Goal: Task Accomplishment & Management: Manage account settings

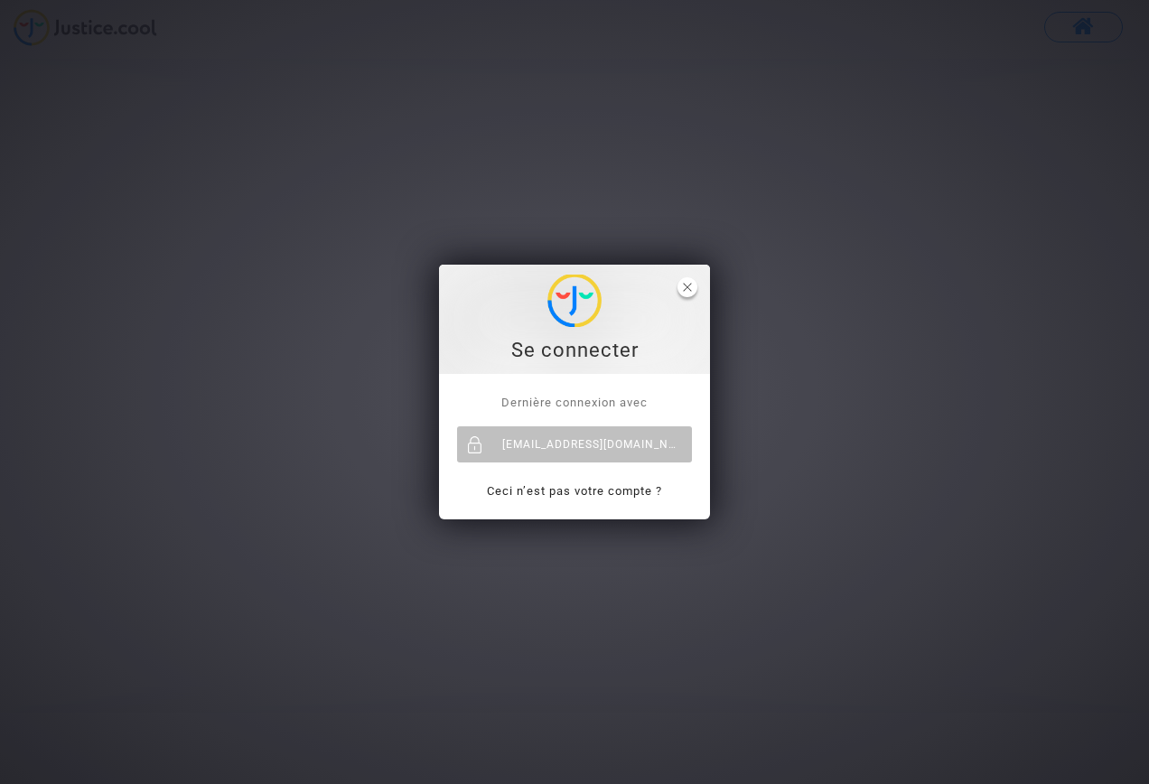
click at [690, 287] on icon "close" at bounding box center [687, 287] width 9 height 9
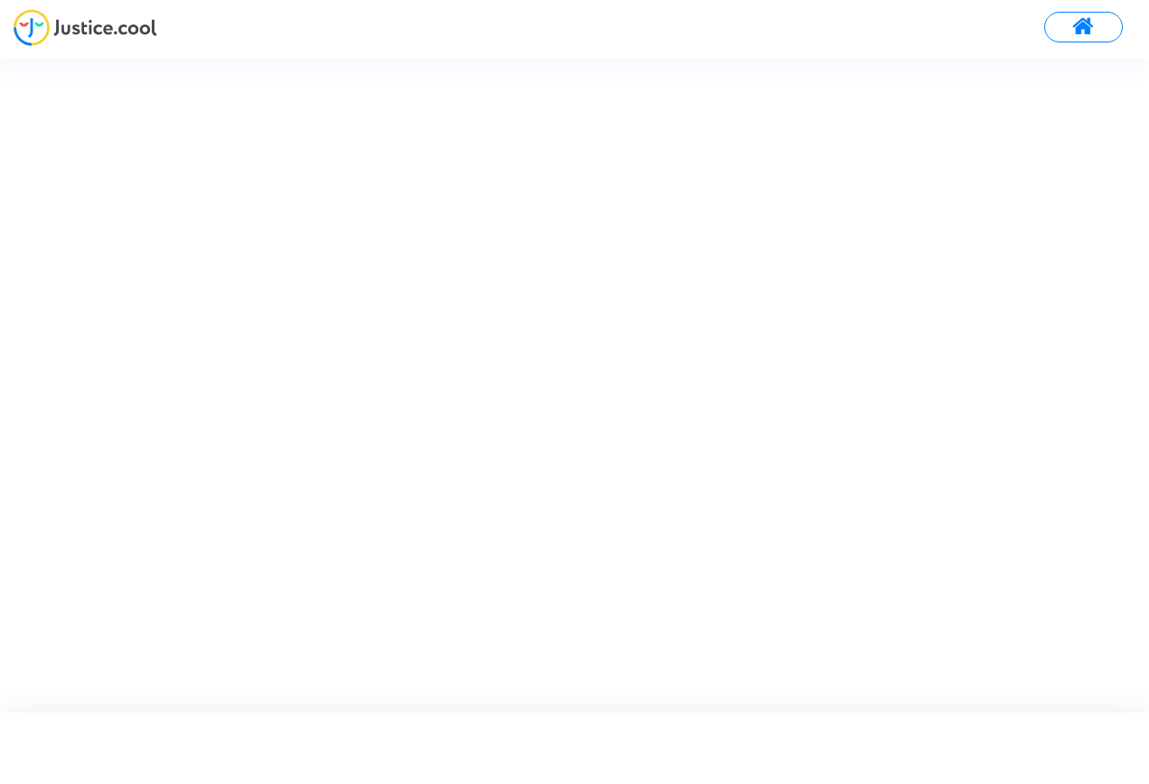
click at [1082, 33] on span at bounding box center [1084, 26] width 23 height 23
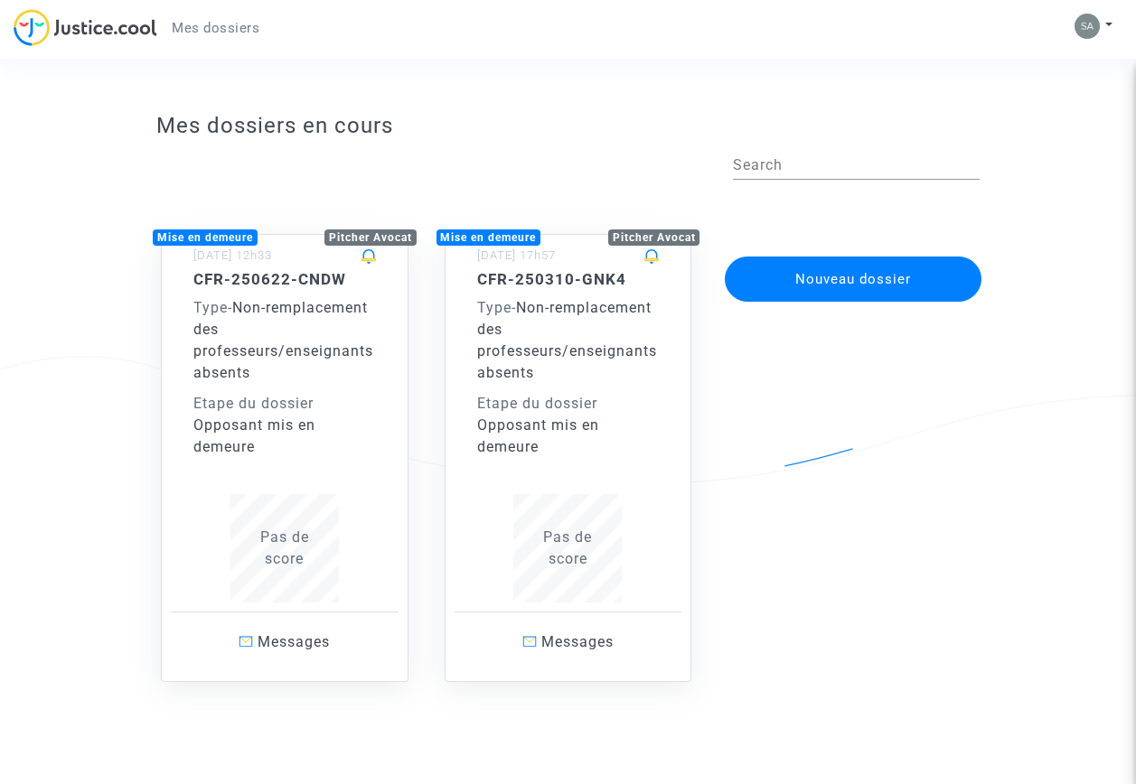
click at [303, 359] on span "Non-remplacement des professeurs/enseignants absents" at bounding box center [283, 340] width 180 height 82
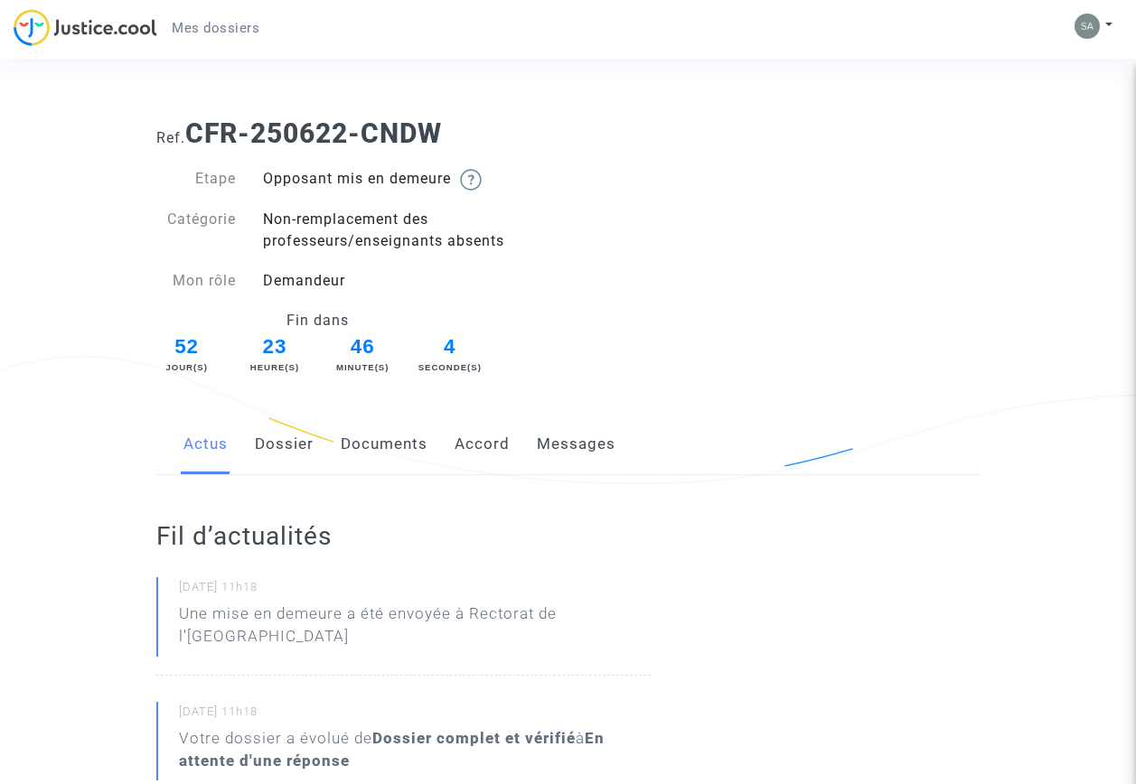
click at [280, 445] on link "Dossier" at bounding box center [284, 445] width 59 height 60
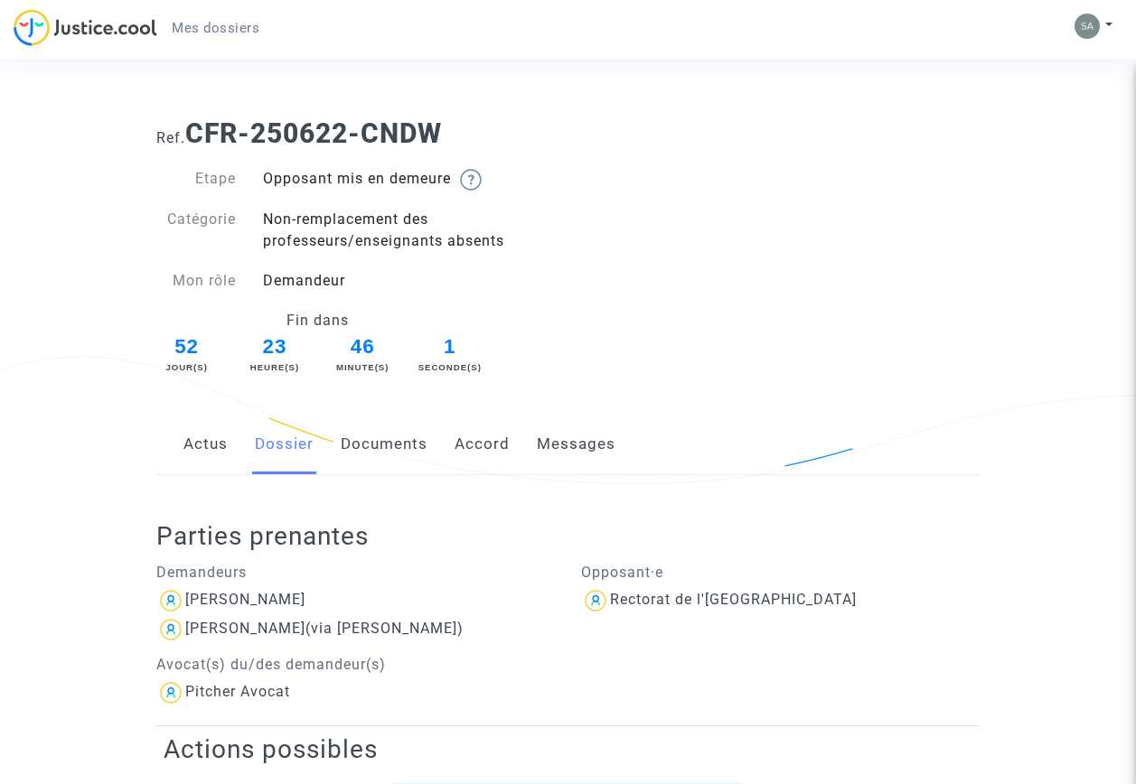
click at [200, 23] on span "Mes dossiers" at bounding box center [216, 28] width 88 height 16
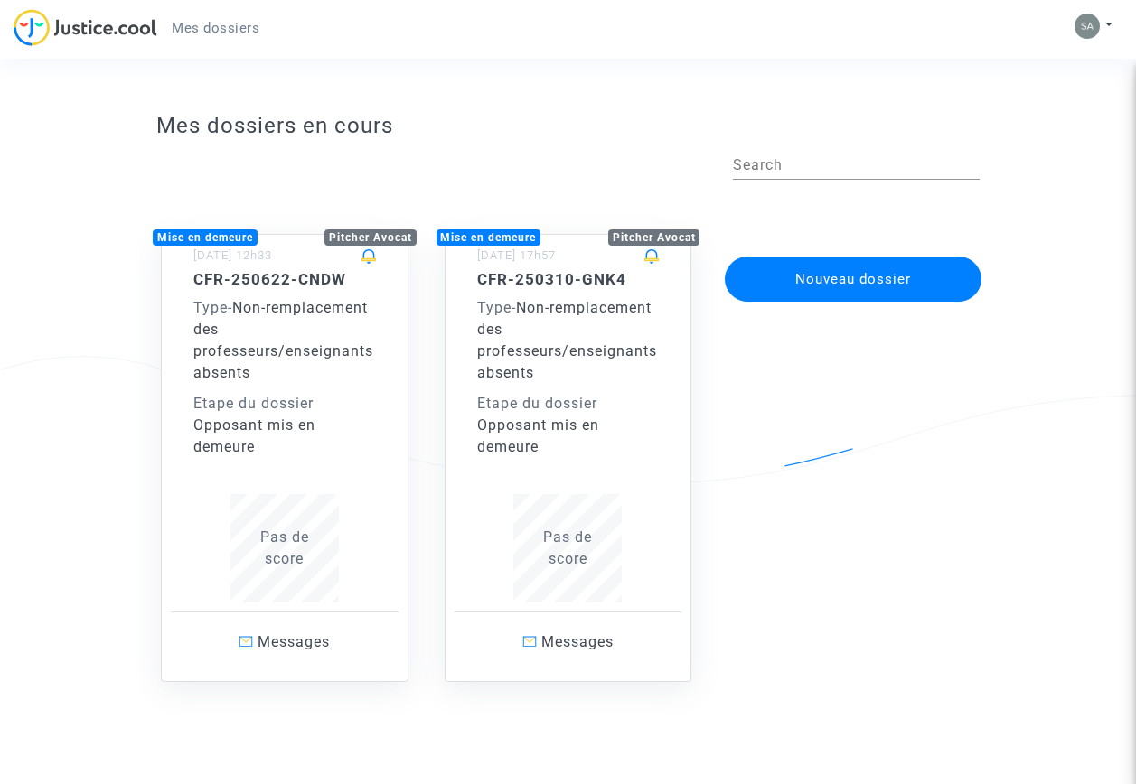
click at [598, 365] on div "Type - Non-remplacement des professeurs/enseignants absents" at bounding box center [568, 340] width 183 height 87
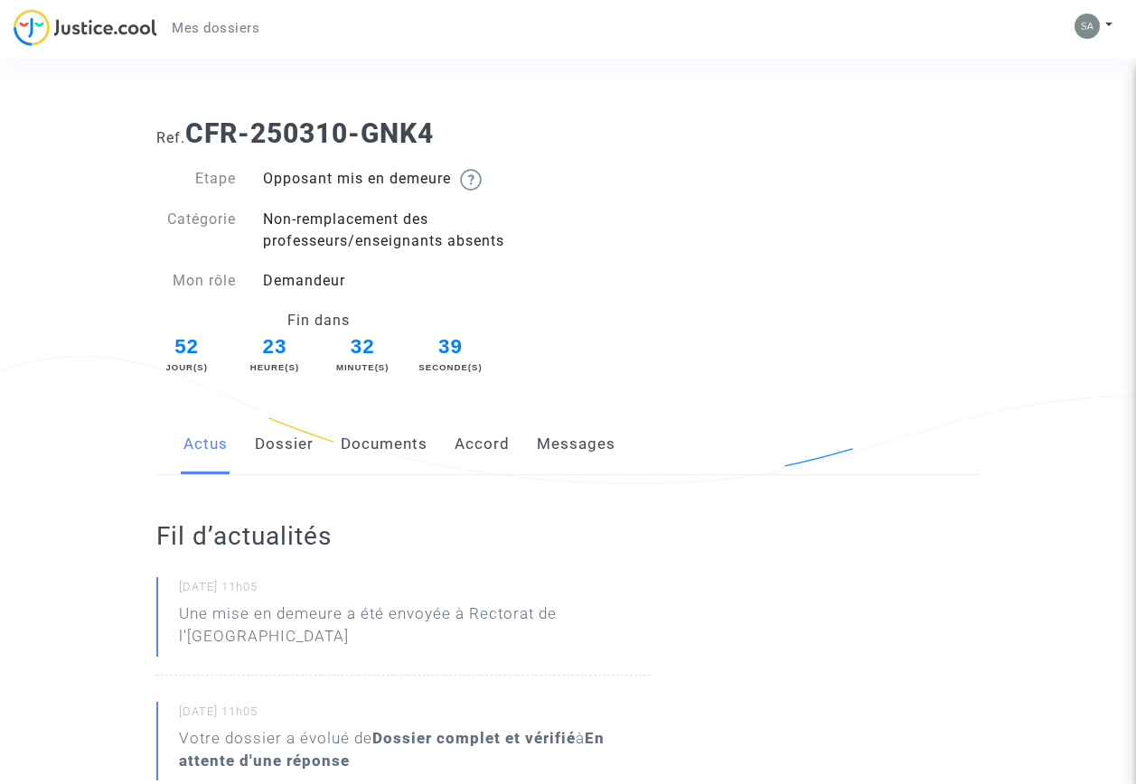
click at [243, 32] on span "Mes dossiers" at bounding box center [216, 28] width 88 height 16
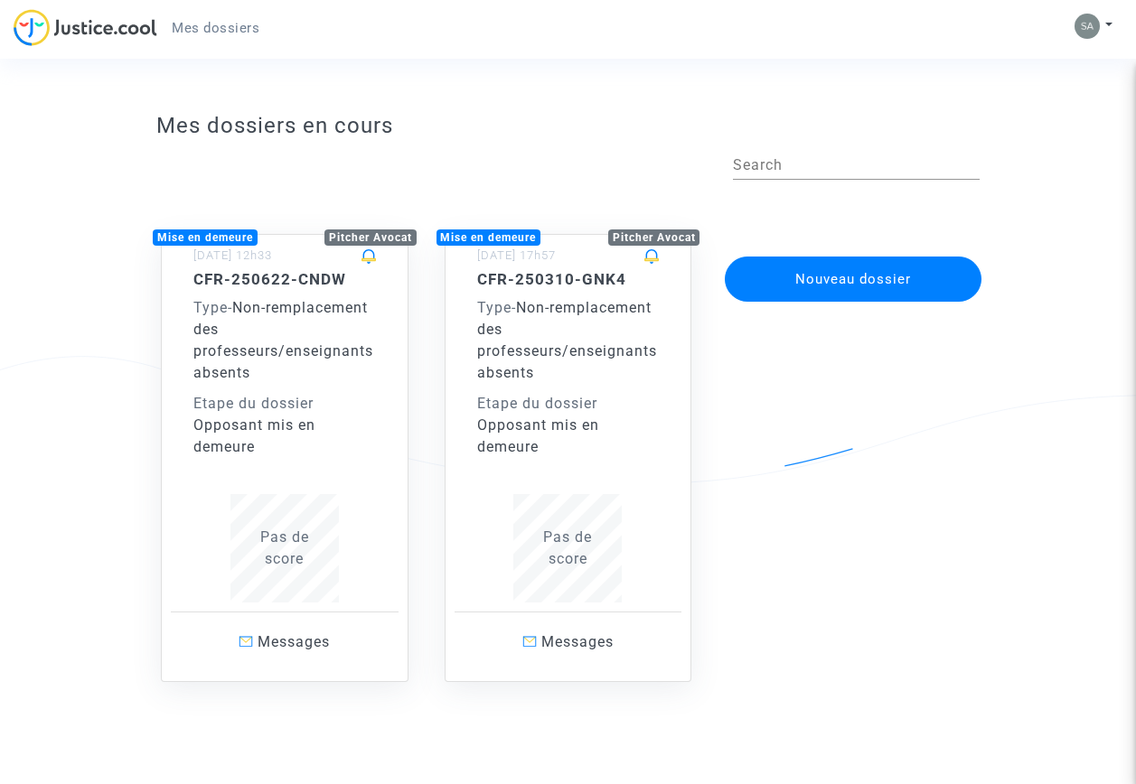
click at [588, 460] on div "CFR-250310-GNK4 Type - Non-remplacement des professeurs/enseignants absents Eta…" at bounding box center [568, 436] width 183 height 333
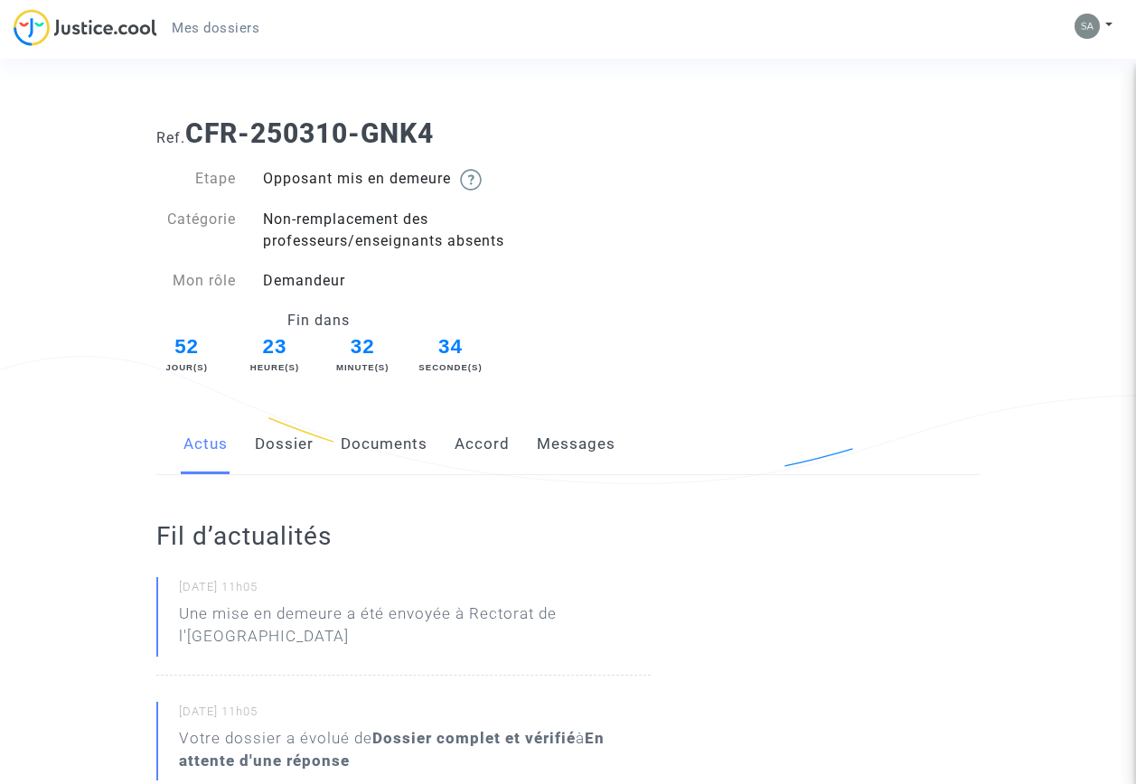
click at [272, 440] on link "Dossier" at bounding box center [284, 445] width 59 height 60
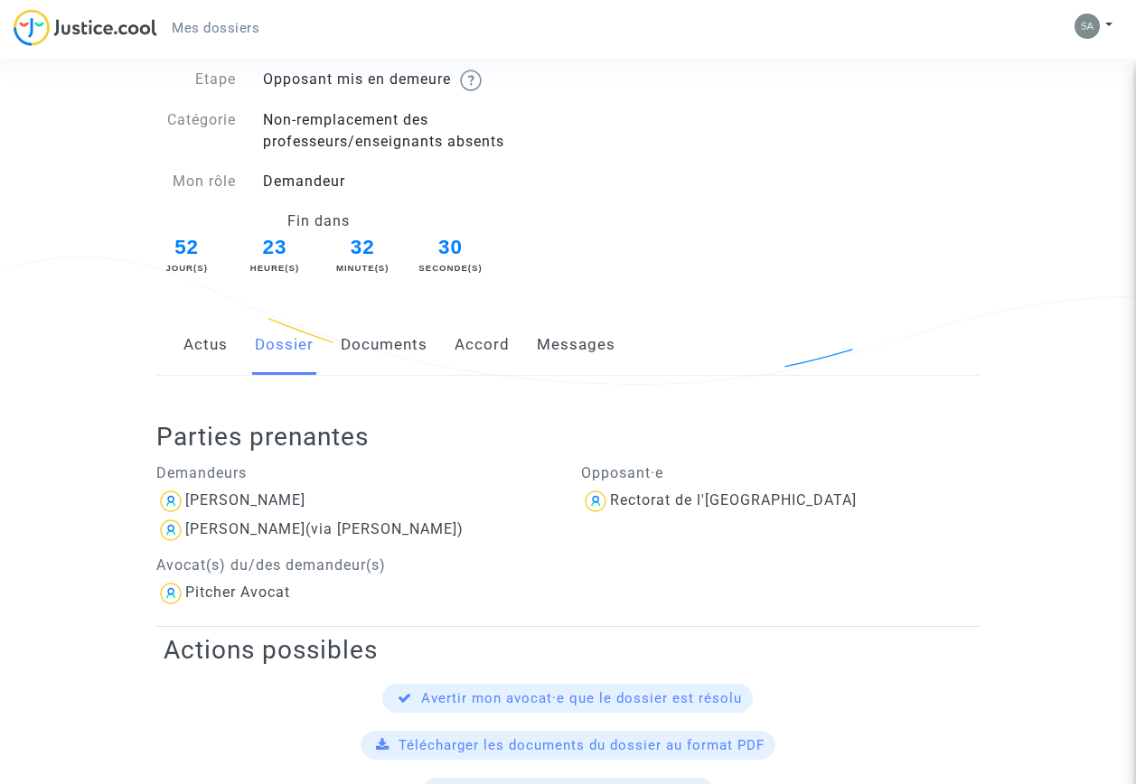
scroll to position [90, 0]
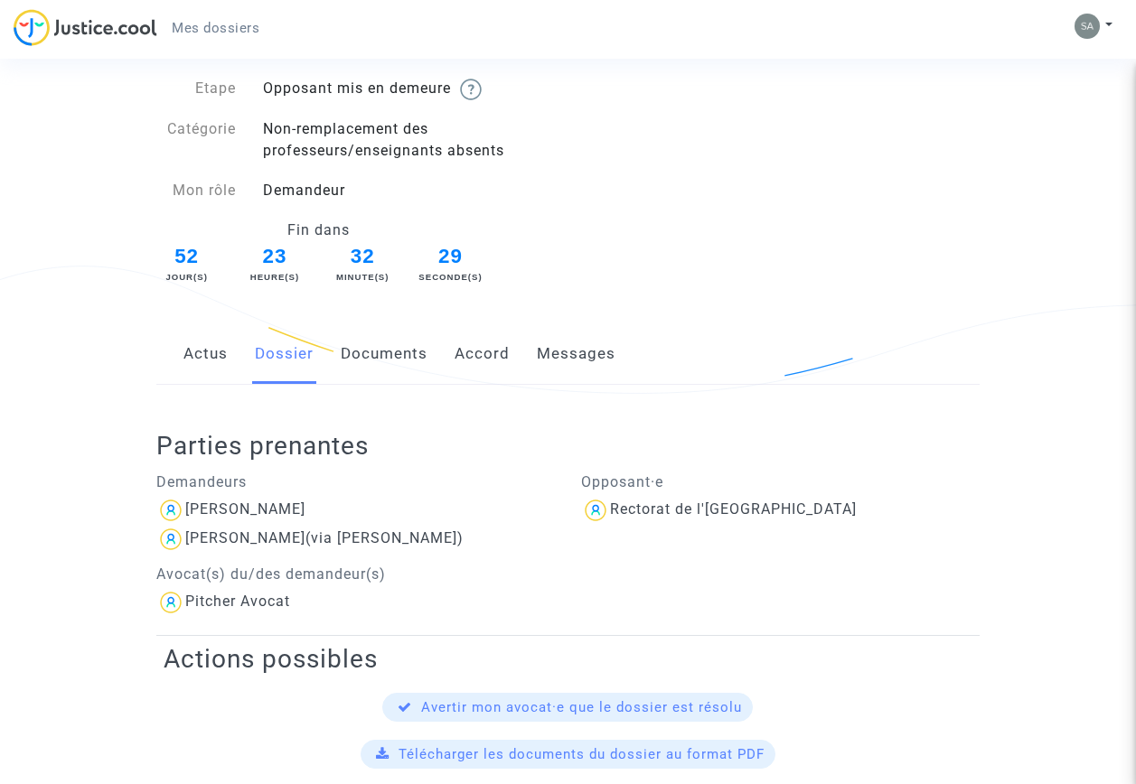
click at [386, 352] on link "Documents" at bounding box center [384, 354] width 87 height 60
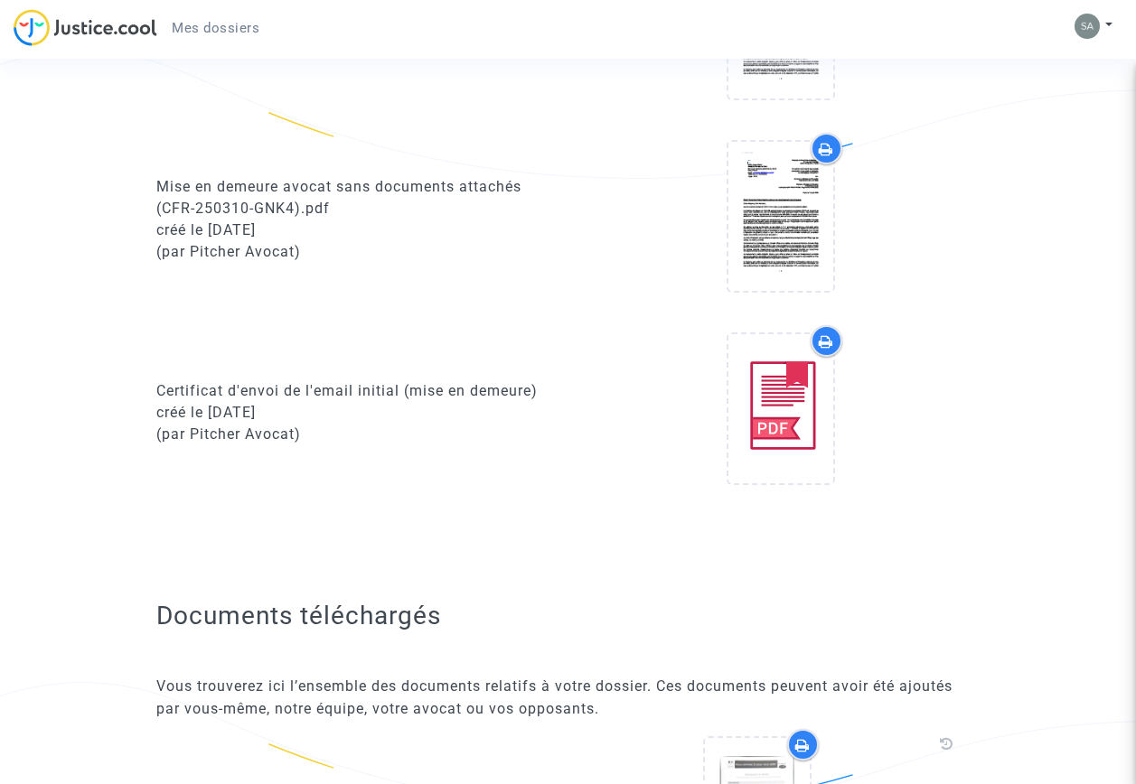
scroll to position [994, 0]
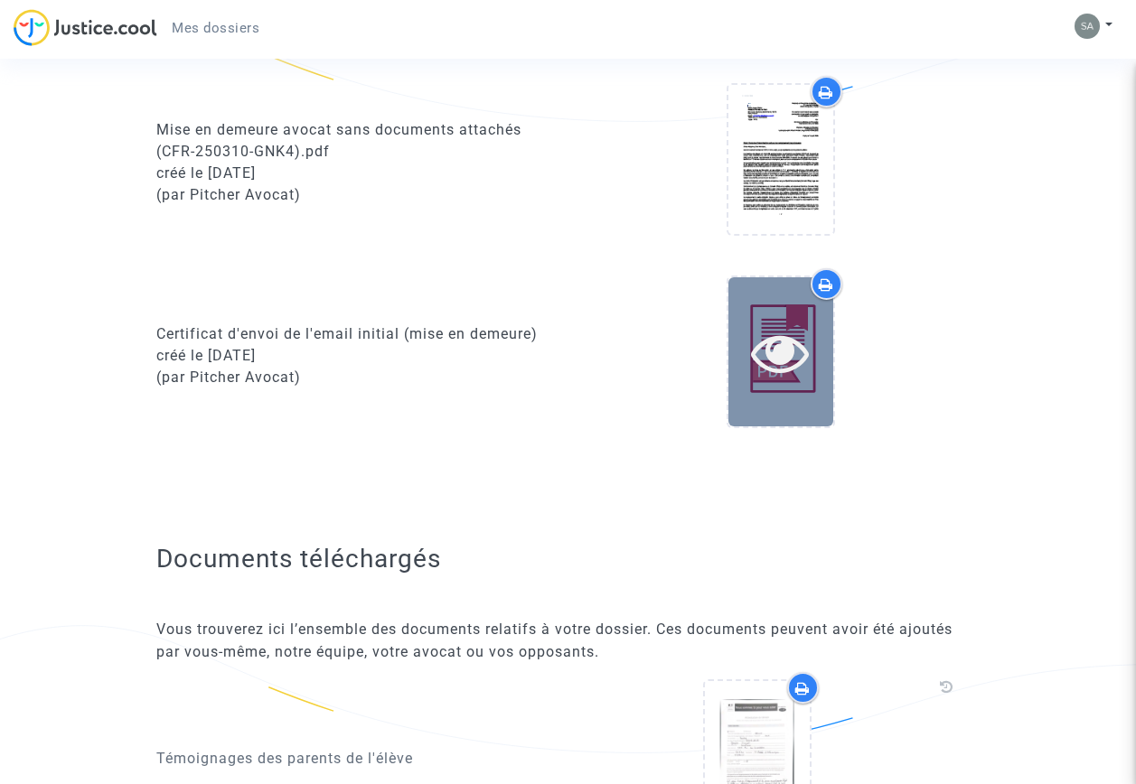
click at [777, 361] on icon at bounding box center [780, 352] width 59 height 58
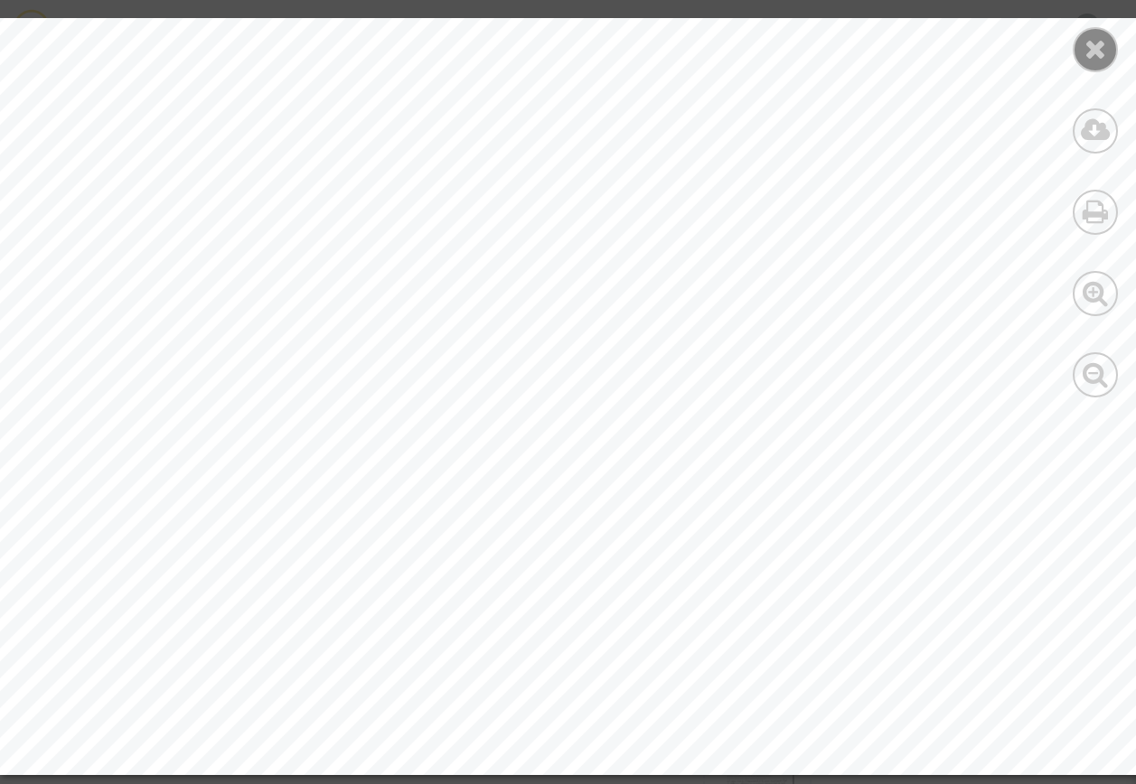
click at [1099, 52] on icon at bounding box center [1095, 48] width 23 height 27
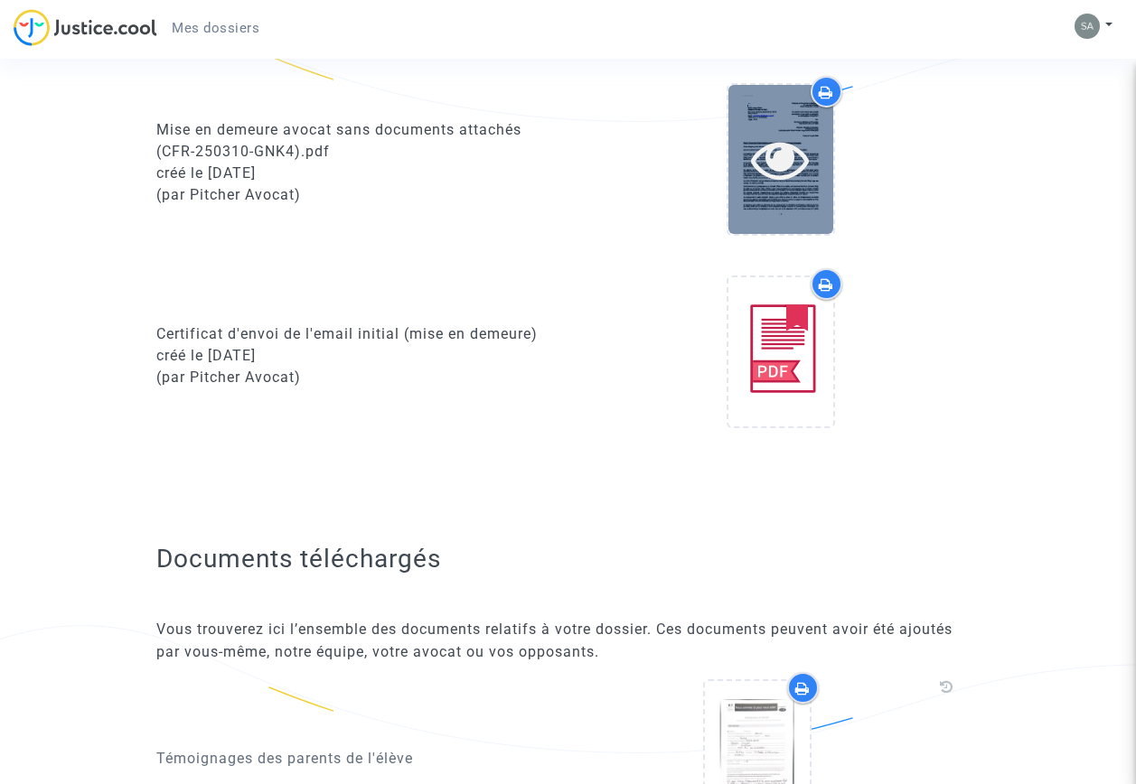
click at [795, 165] on icon at bounding box center [780, 159] width 59 height 58
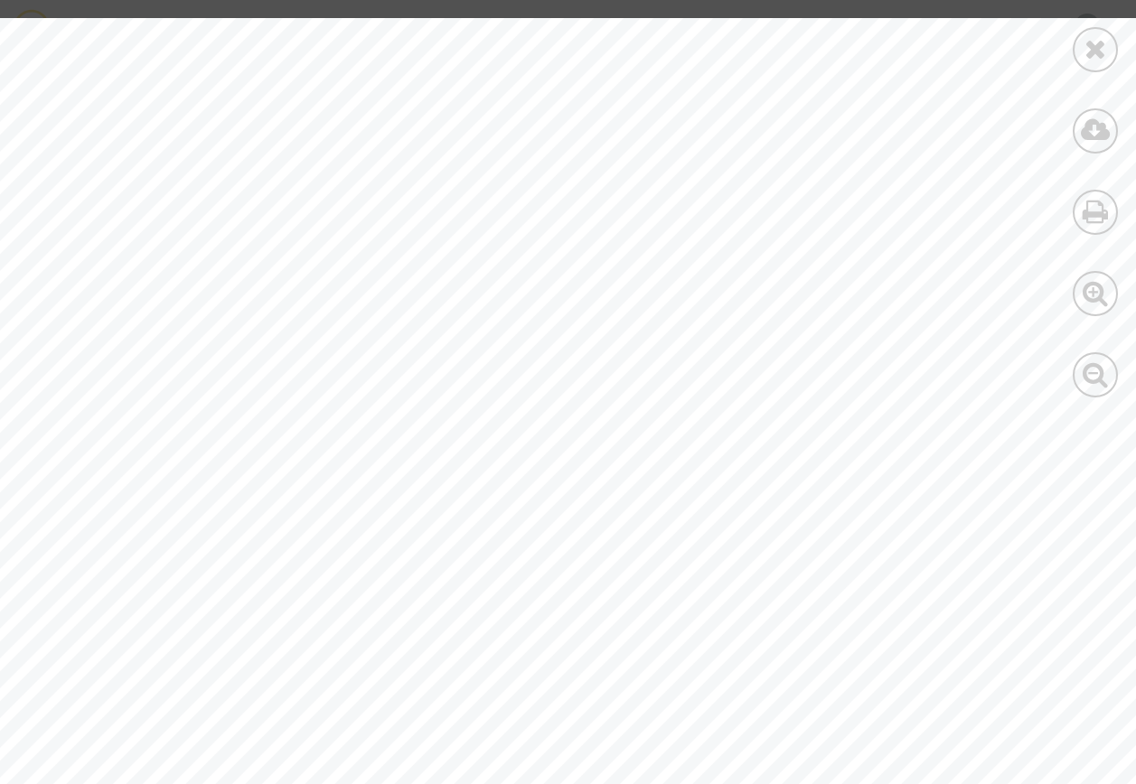
scroll to position [1823, 0]
click at [1104, 55] on icon at bounding box center [1095, 48] width 23 height 27
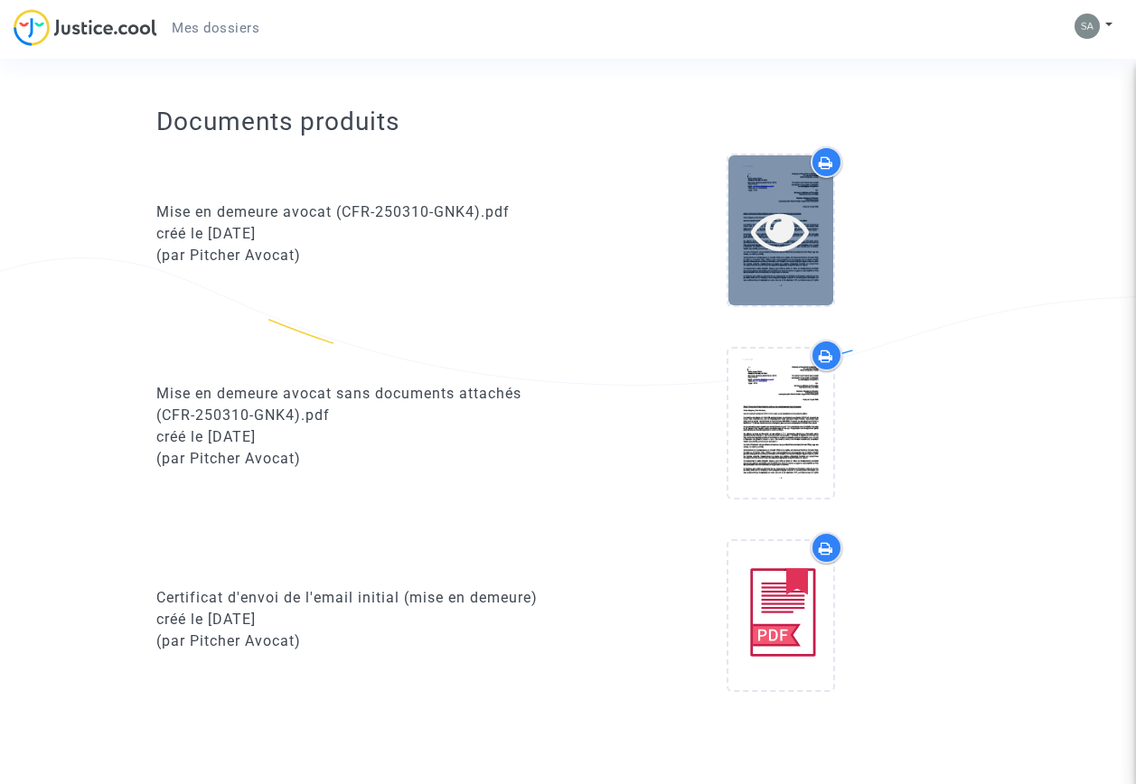
scroll to position [723, 0]
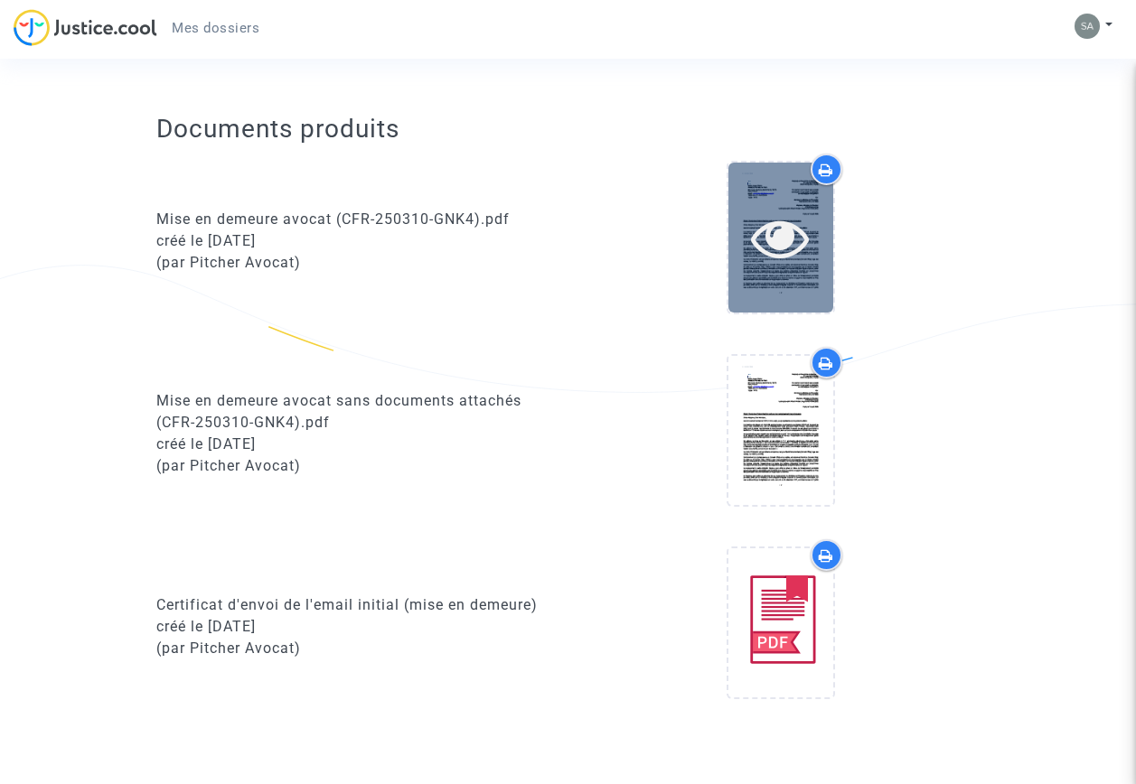
click at [772, 235] on icon at bounding box center [780, 238] width 59 height 58
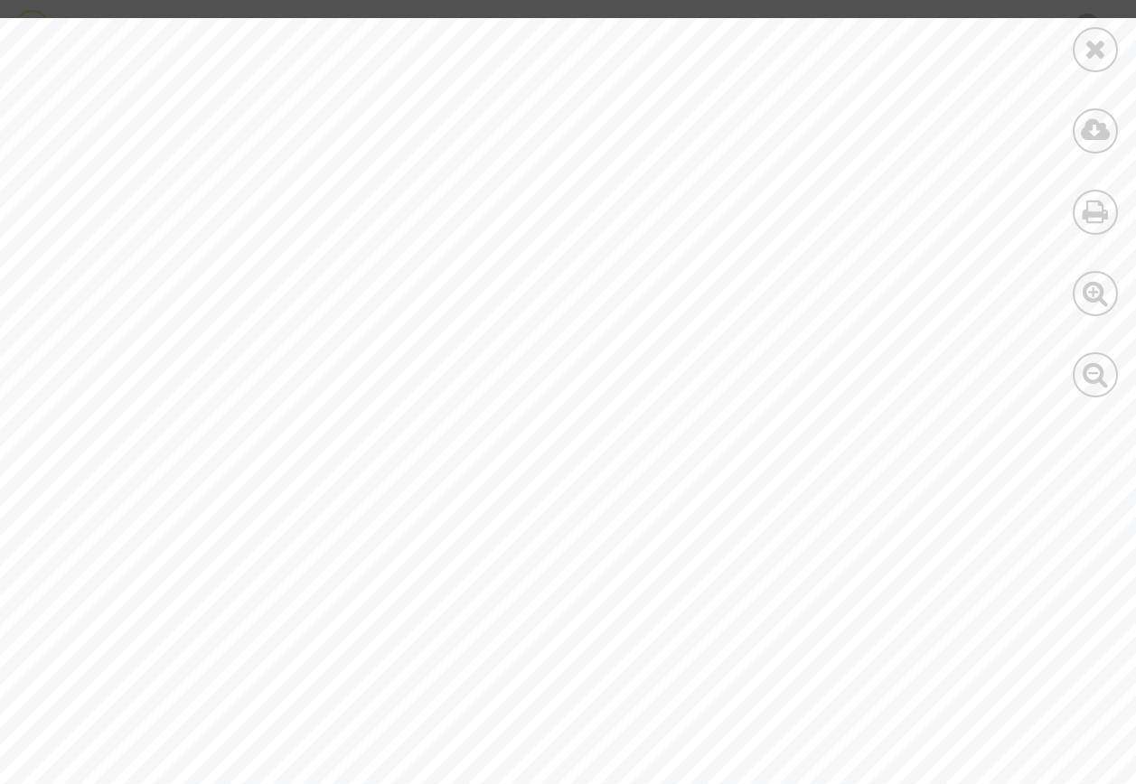
scroll to position [47077, 0]
drag, startPoint x: 1094, startPoint y: 58, endPoint x: 1085, endPoint y: 53, distance: 10.1
click at [1095, 56] on icon at bounding box center [1095, 48] width 23 height 27
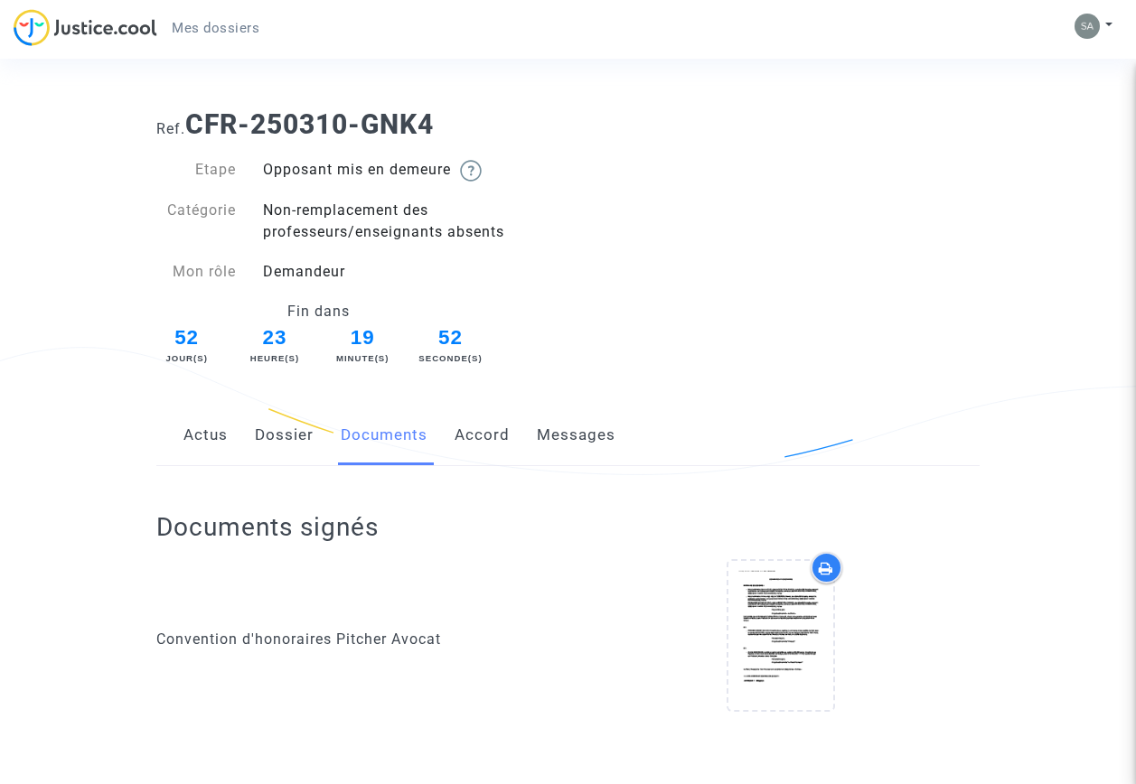
scroll to position [0, 0]
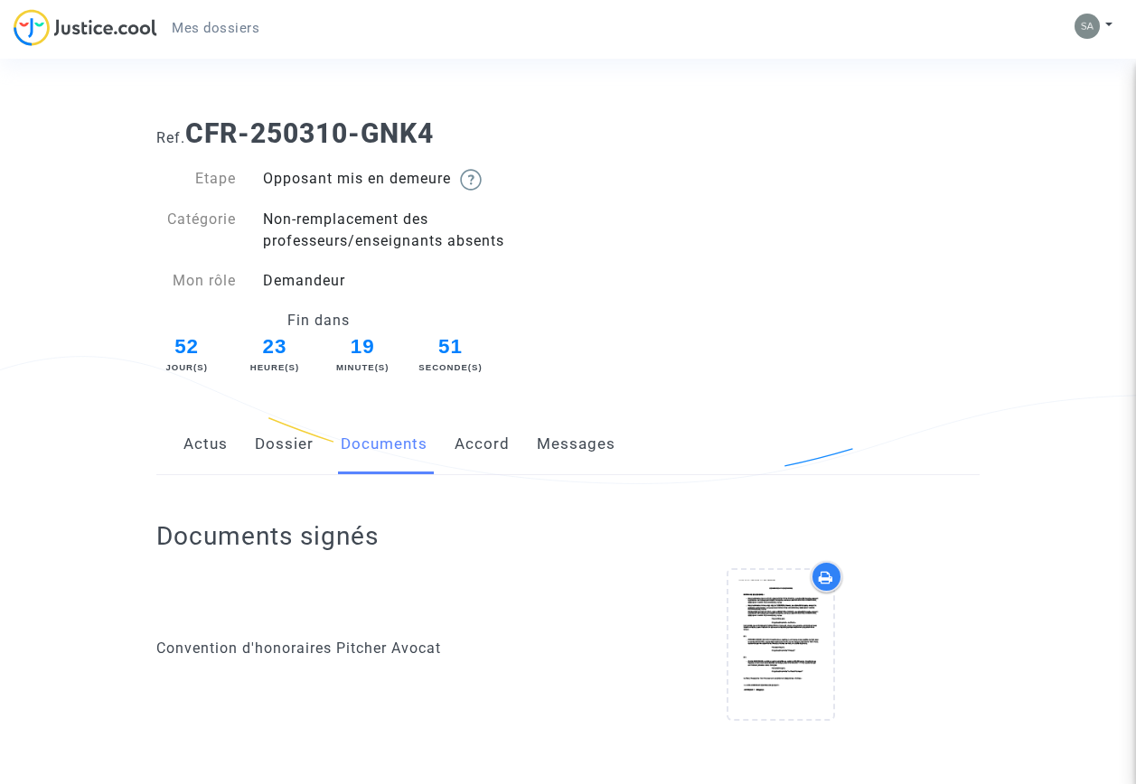
click at [222, 28] on span "Mes dossiers" at bounding box center [216, 28] width 88 height 16
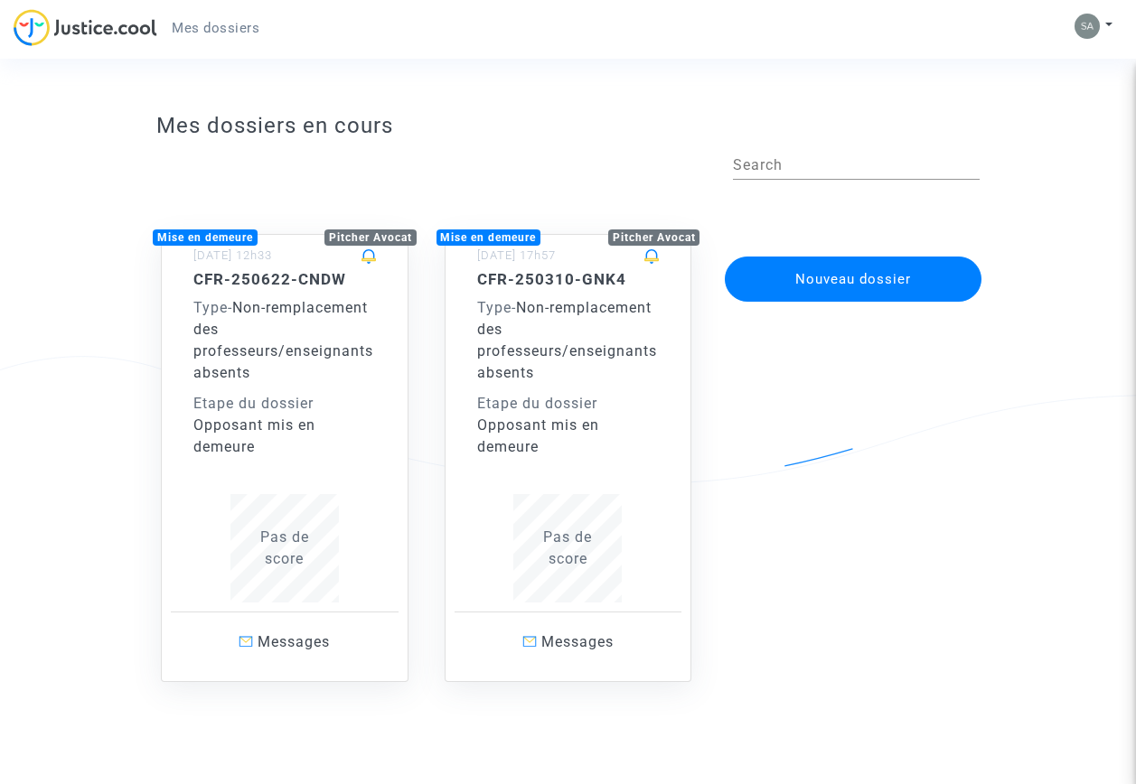
click at [540, 366] on div "Type - Non-remplacement des professeurs/enseignants absents" at bounding box center [568, 340] width 183 height 87
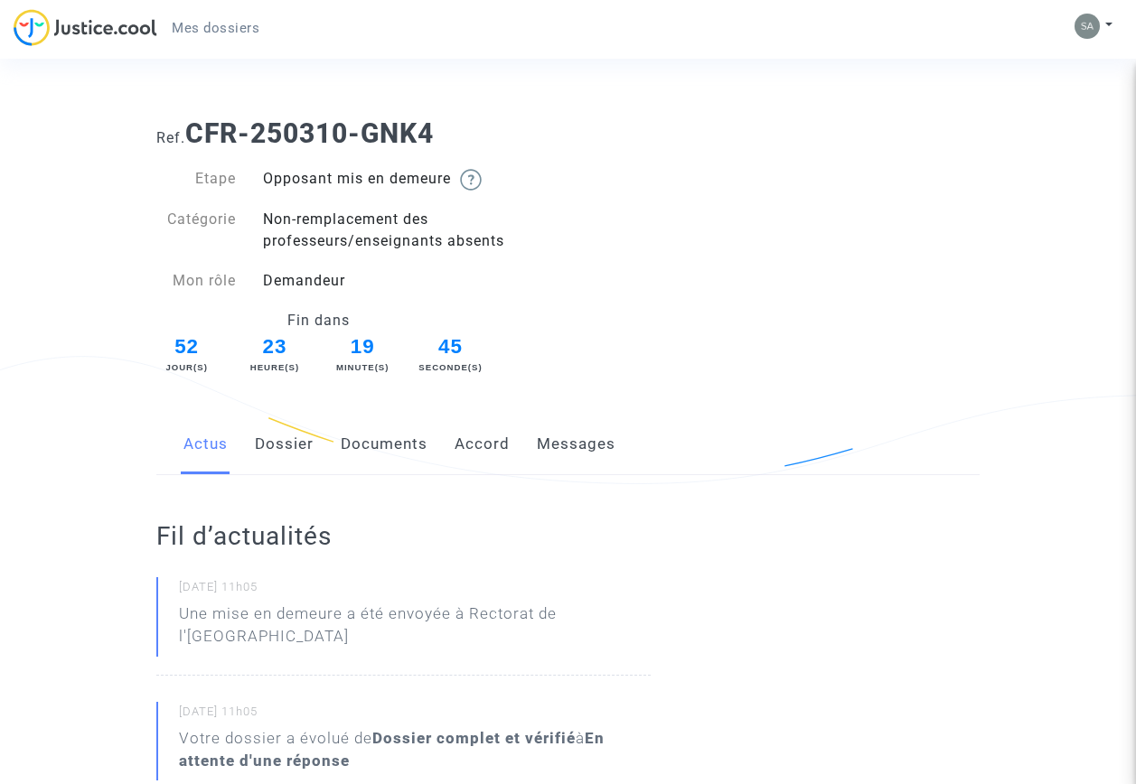
click at [397, 441] on link "Documents" at bounding box center [384, 445] width 87 height 60
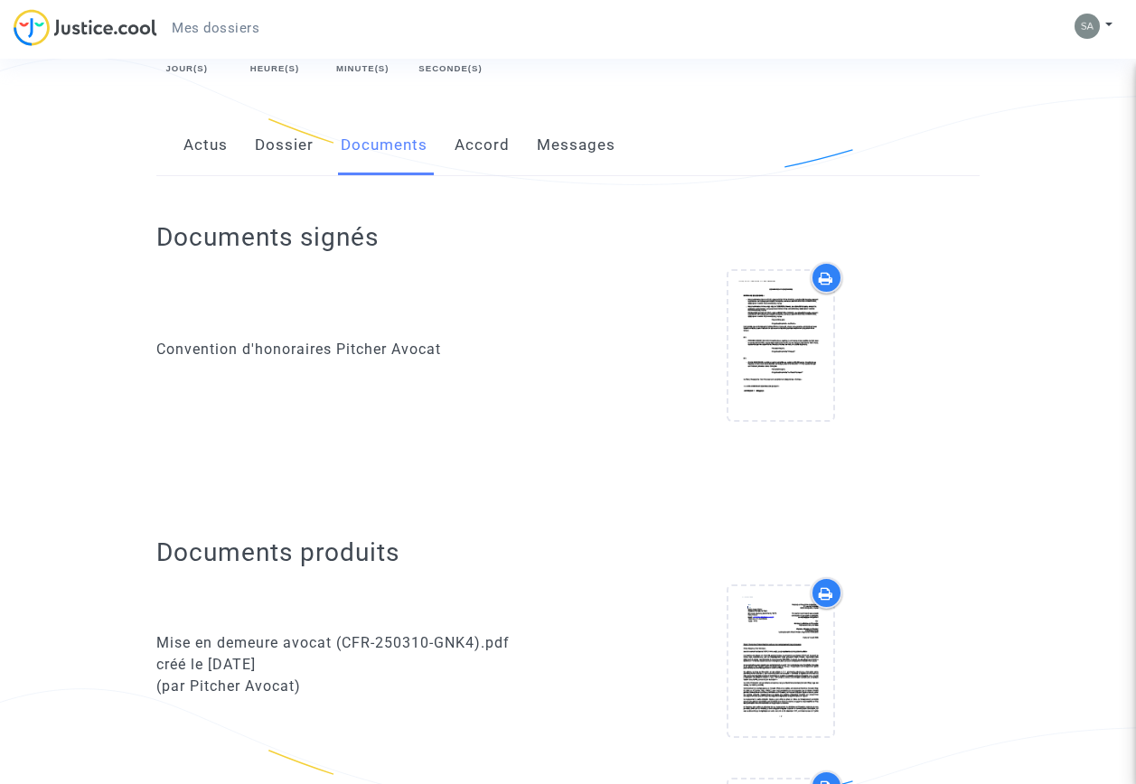
scroll to position [181, 0]
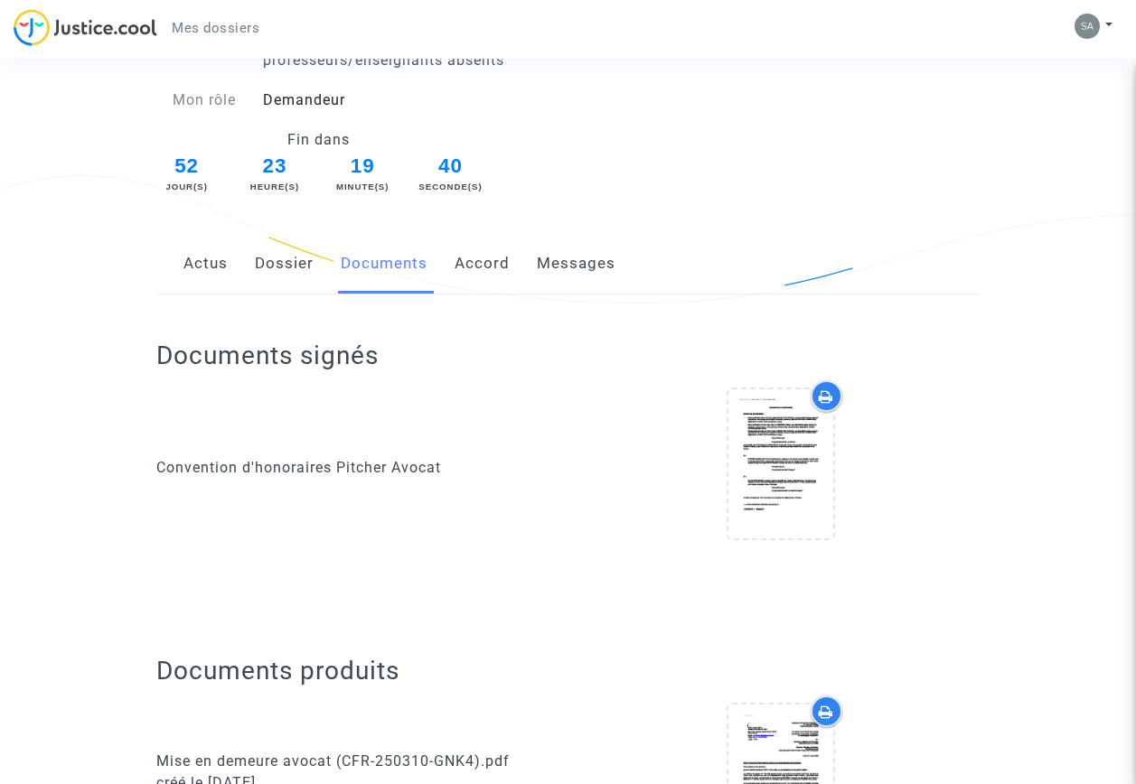
click at [286, 262] on link "Dossier" at bounding box center [284, 264] width 59 height 60
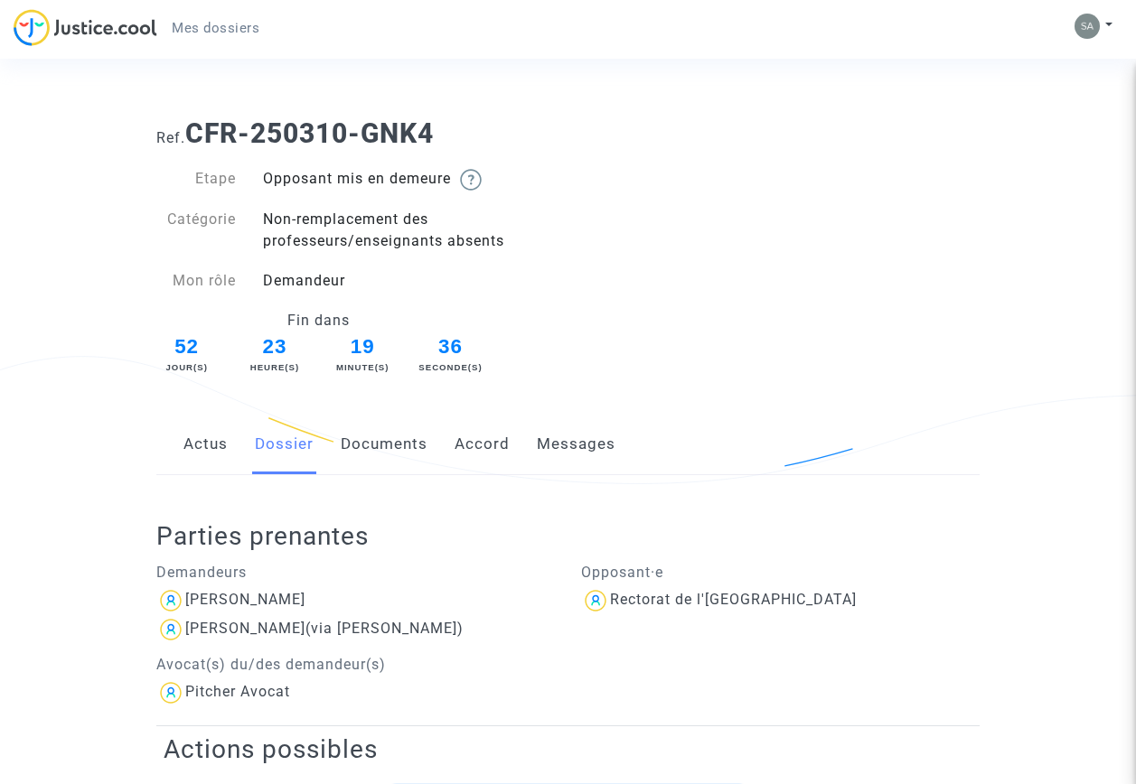
click at [206, 18] on link "Mes dossiers" at bounding box center [215, 27] width 117 height 27
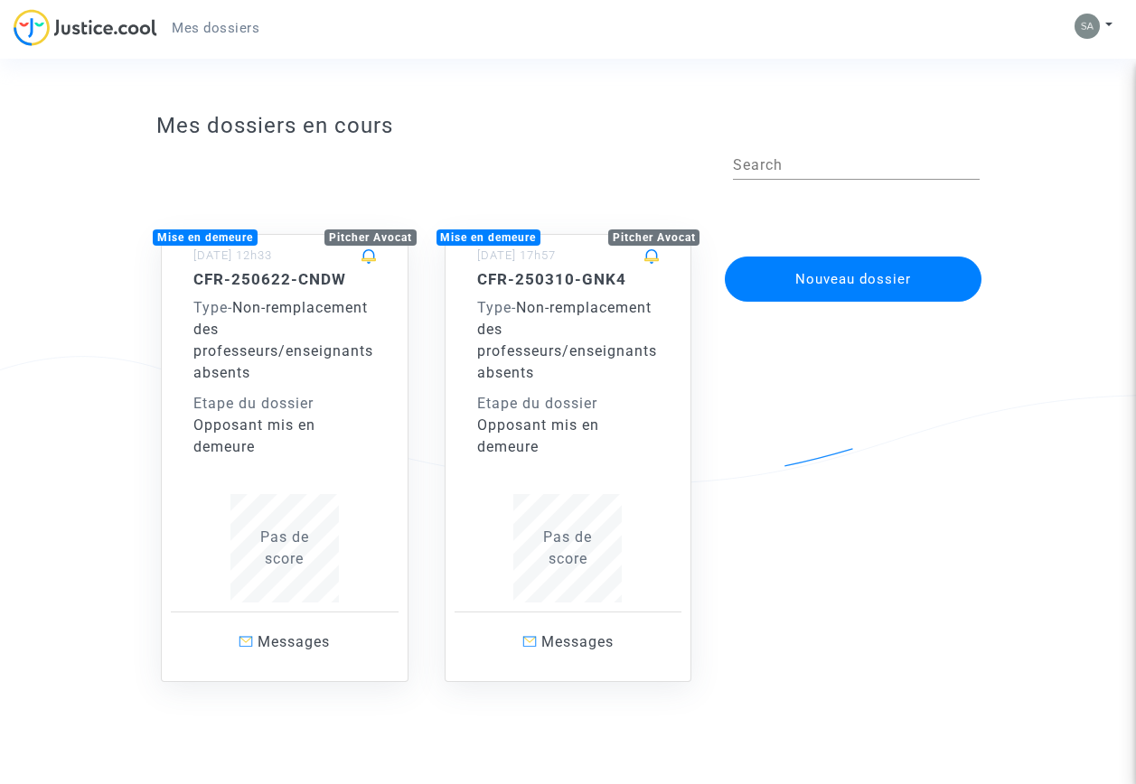
click at [295, 377] on div "Type - Non-remplacement des professeurs/enseignants absents" at bounding box center [284, 340] width 183 height 87
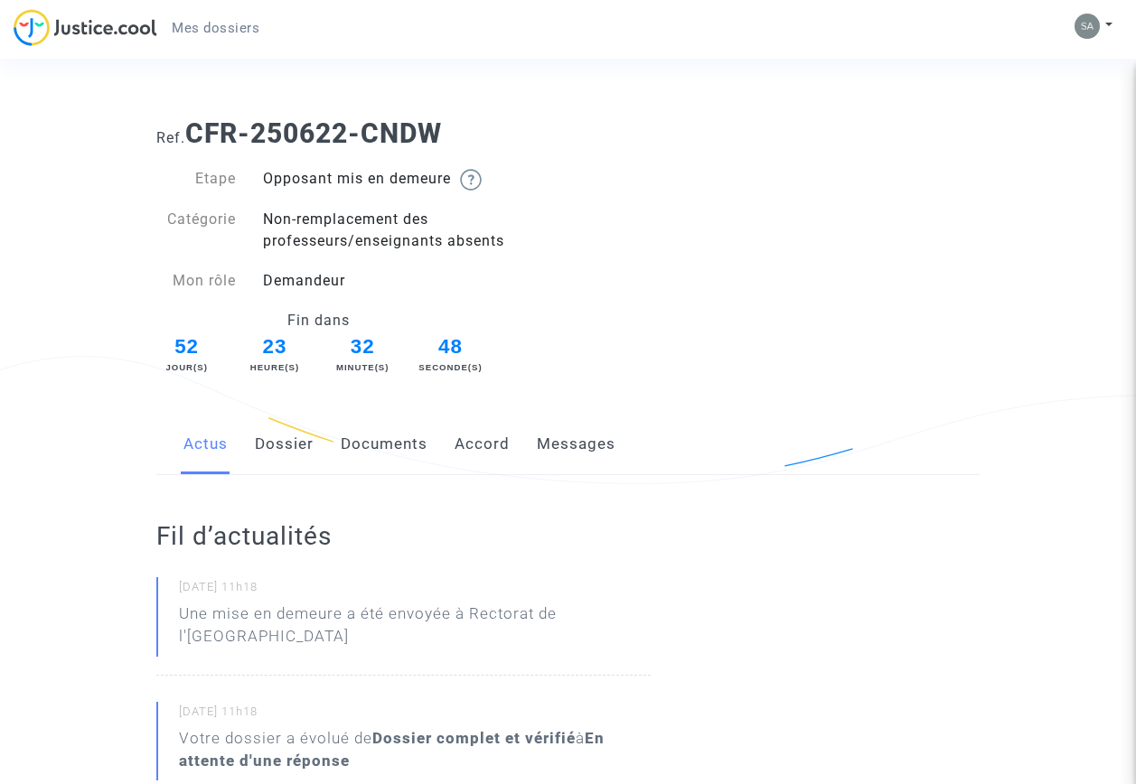
click at [287, 447] on link "Dossier" at bounding box center [284, 445] width 59 height 60
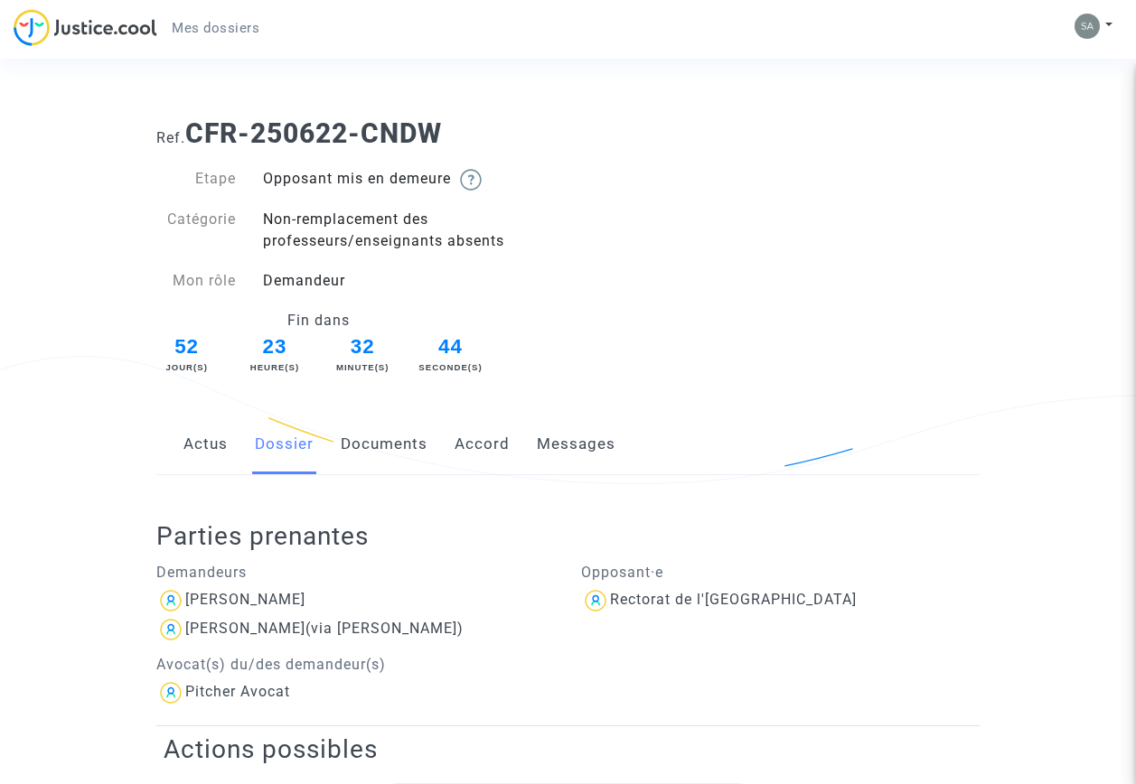
click at [385, 445] on link "Documents" at bounding box center [384, 445] width 87 height 60
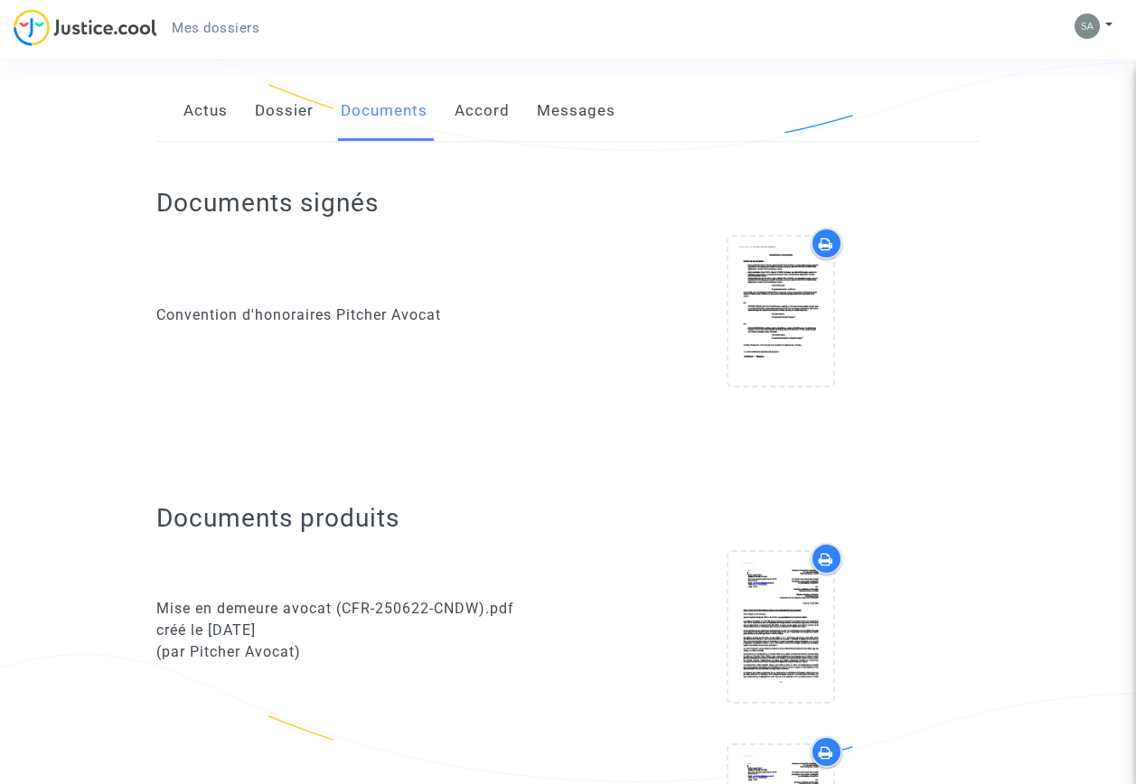
scroll to position [361, 0]
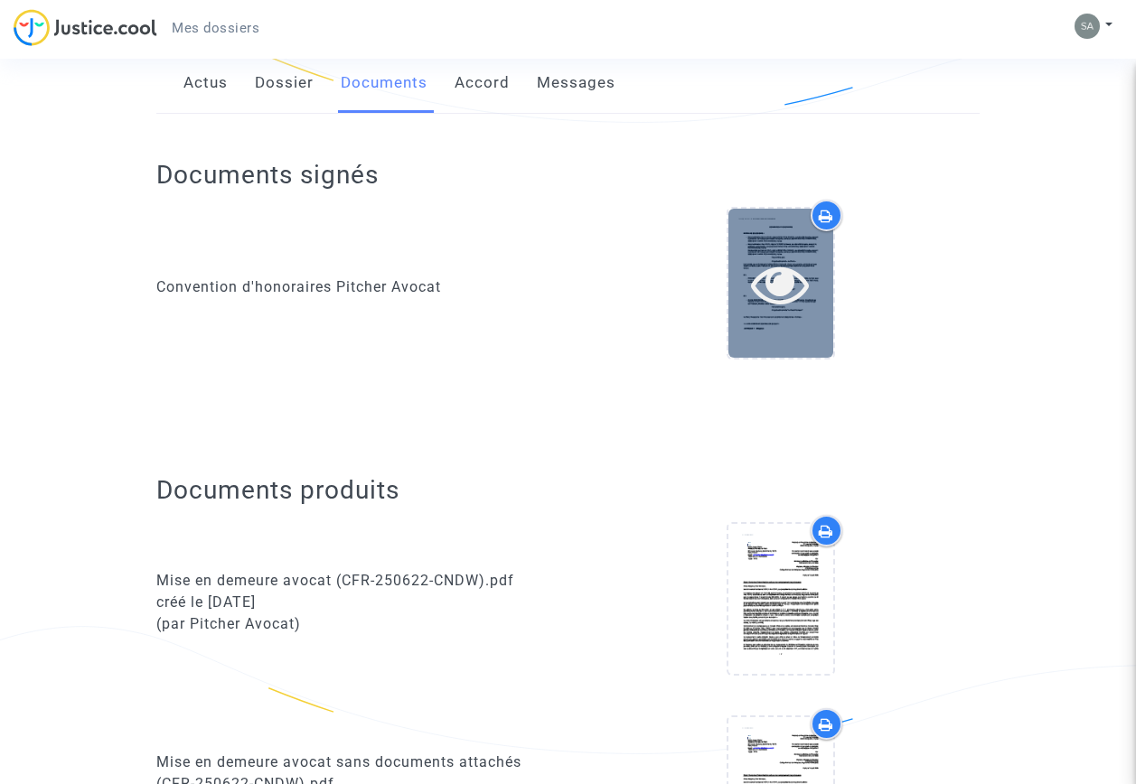
click at [784, 288] on icon at bounding box center [780, 284] width 59 height 58
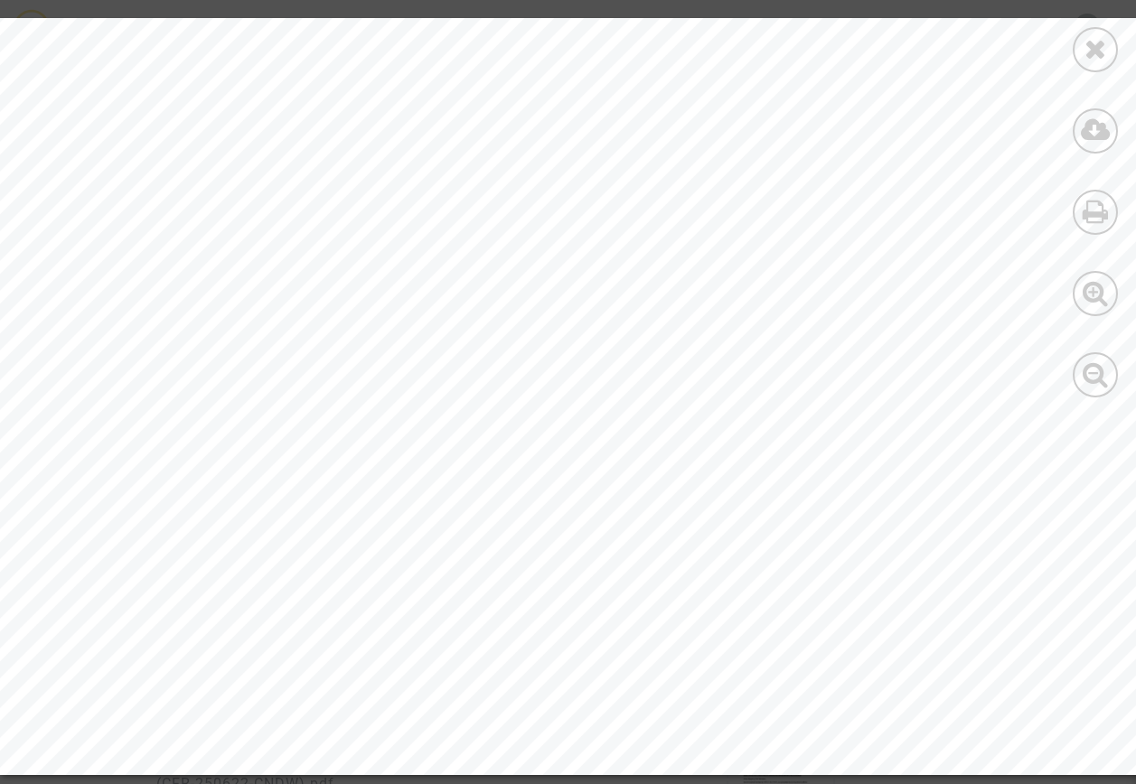
scroll to position [11392, 0]
click at [1093, 43] on icon at bounding box center [1095, 48] width 23 height 27
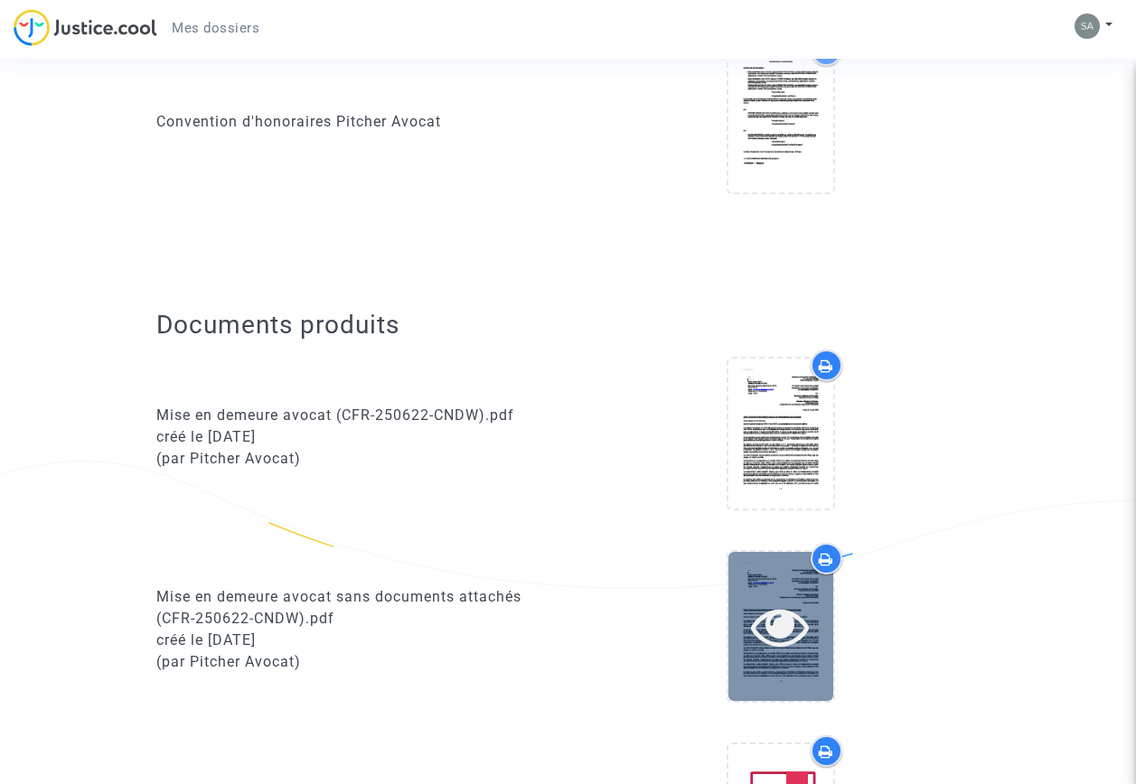
scroll to position [542, 0]
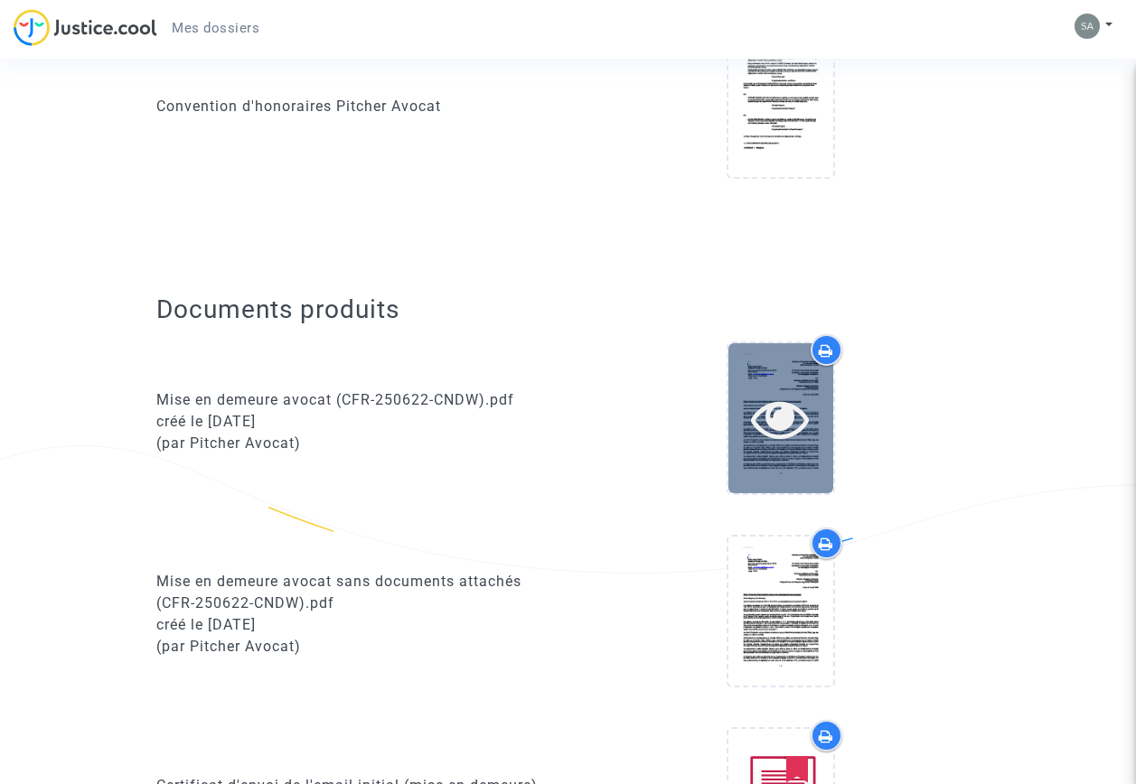
click at [786, 428] on icon at bounding box center [780, 418] width 59 height 58
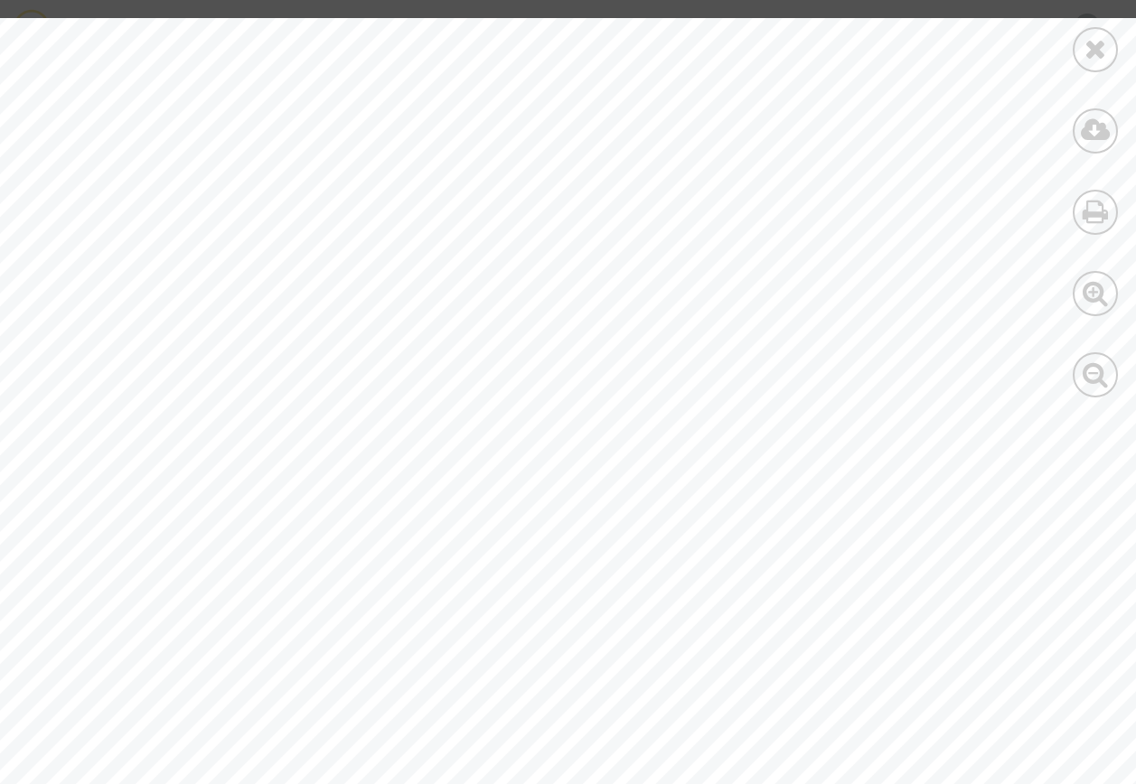
scroll to position [19879, 0]
click at [1093, 61] on icon at bounding box center [1095, 48] width 23 height 27
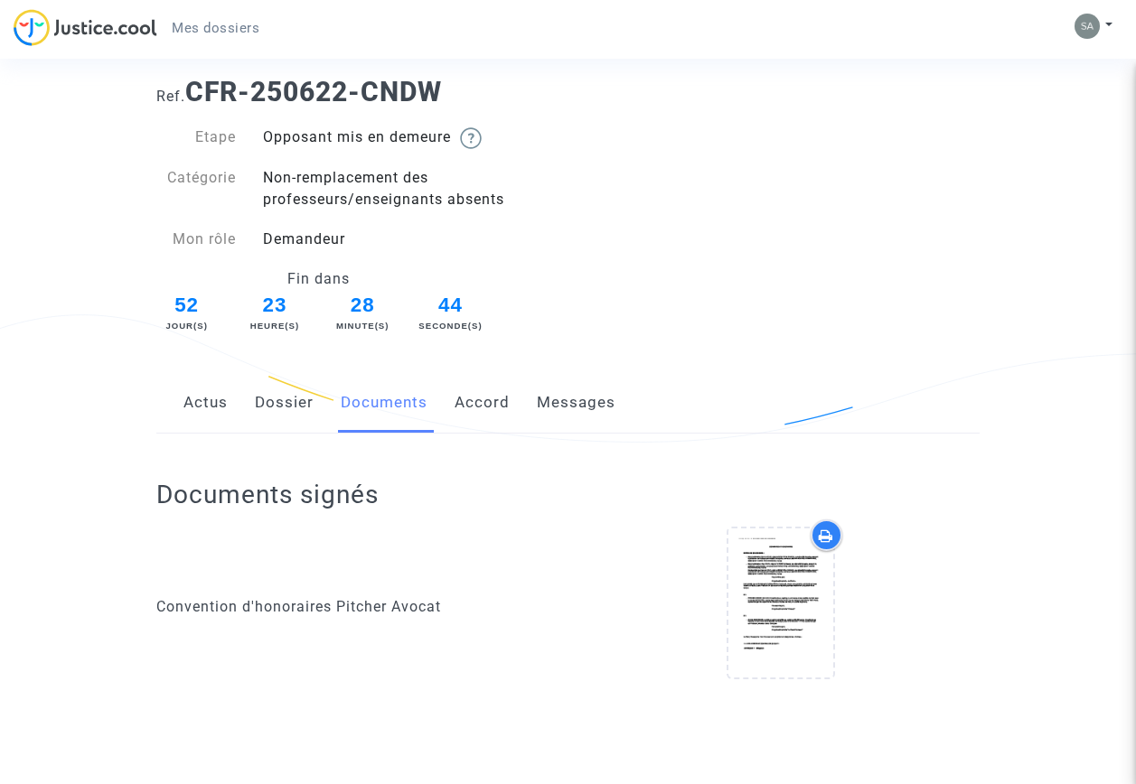
scroll to position [0, 0]
